Goal: Find specific page/section: Find specific page/section

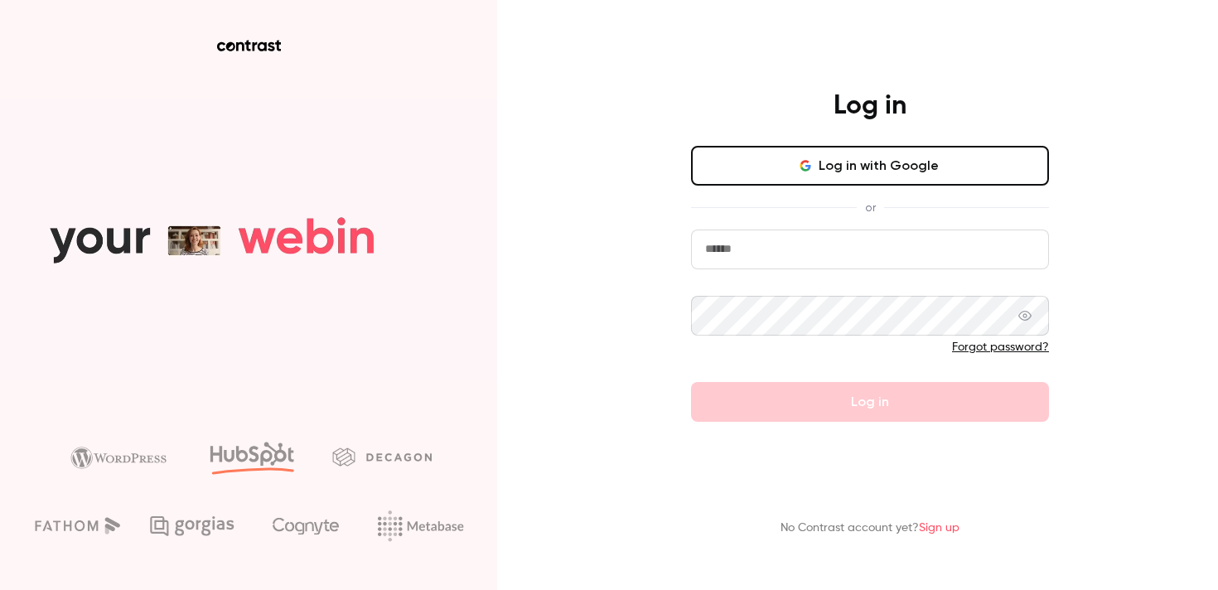
click at [810, 165] on icon "button" at bounding box center [807, 166] width 5 height 5
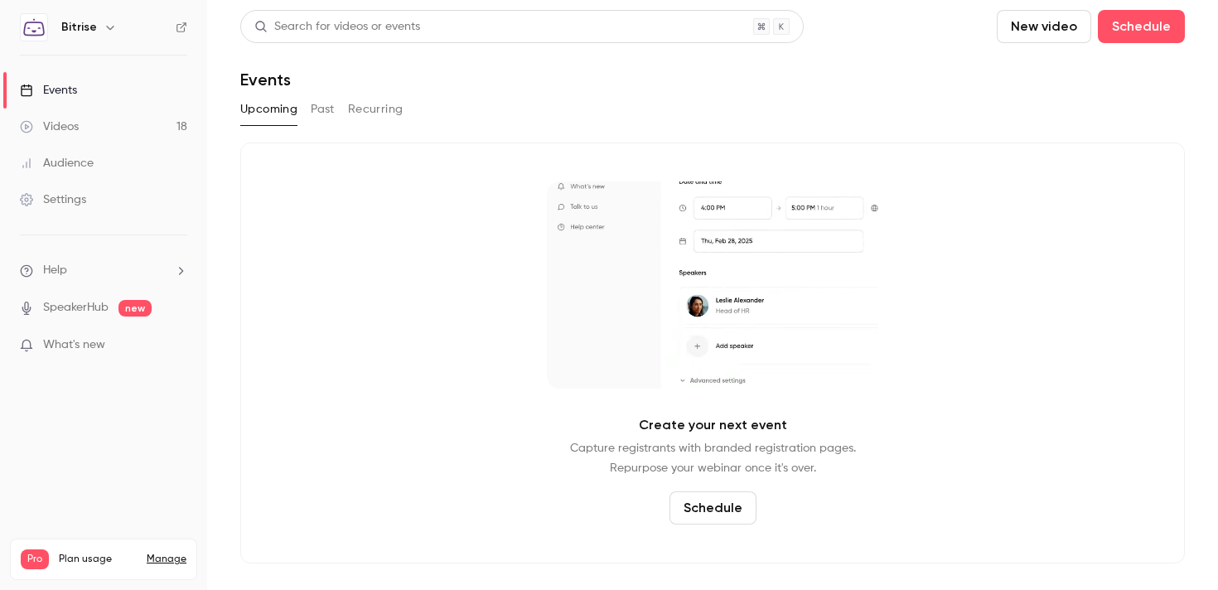
click at [106, 164] on link "Audience" at bounding box center [103, 163] width 207 height 36
